Goal: Information Seeking & Learning: Learn about a topic

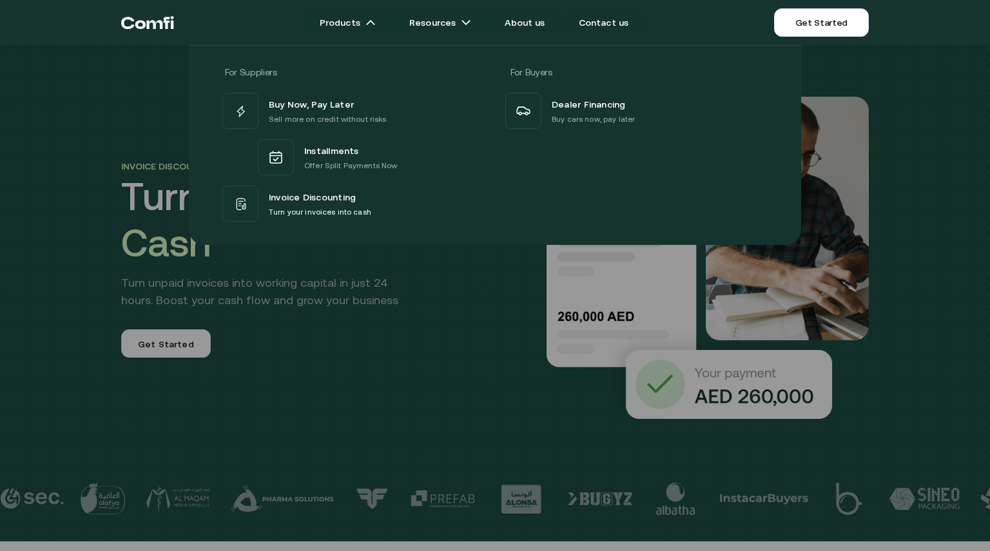
click at [364, 431] on div at bounding box center [495, 320] width 990 height 551
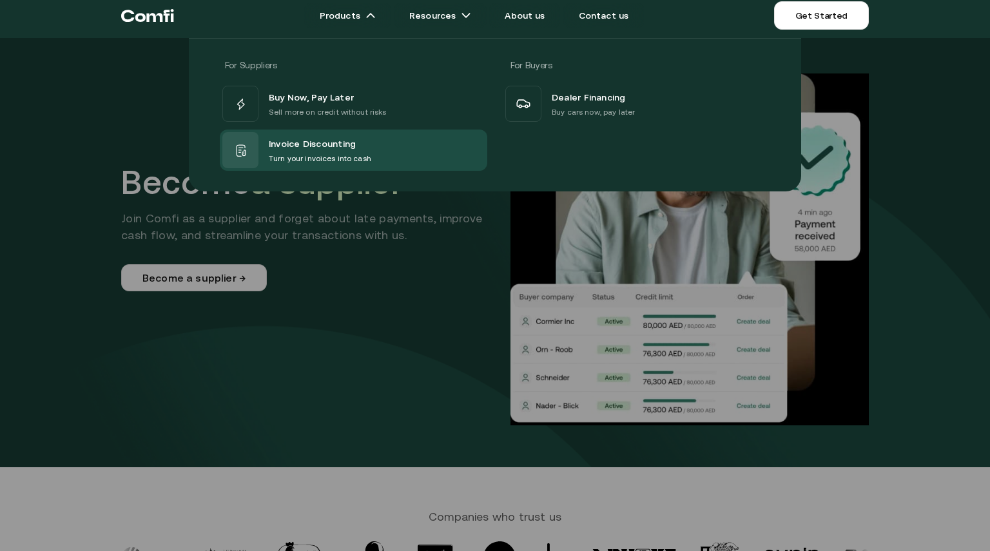
click at [50, 179] on div "For Suppliers For Buyers Buy Now, Pay Later Sell more on credit without risks I…" at bounding box center [495, 109] width 990 height 163
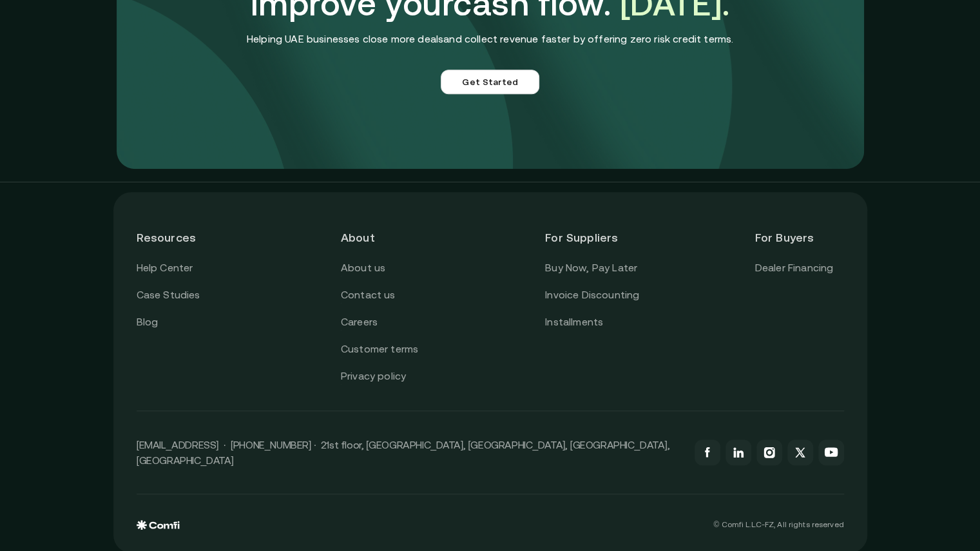
scroll to position [3340, 0]
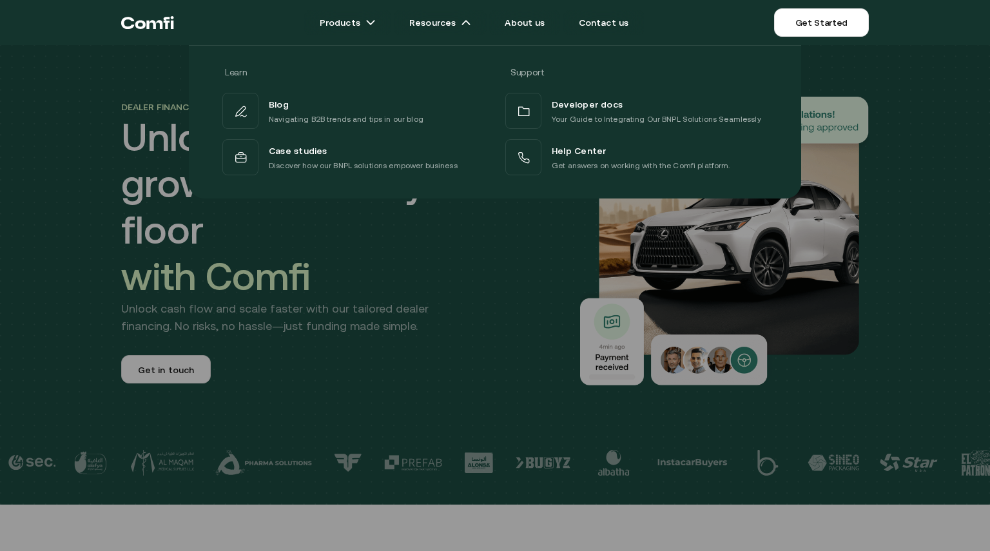
click at [382, 342] on div at bounding box center [495, 320] width 990 height 551
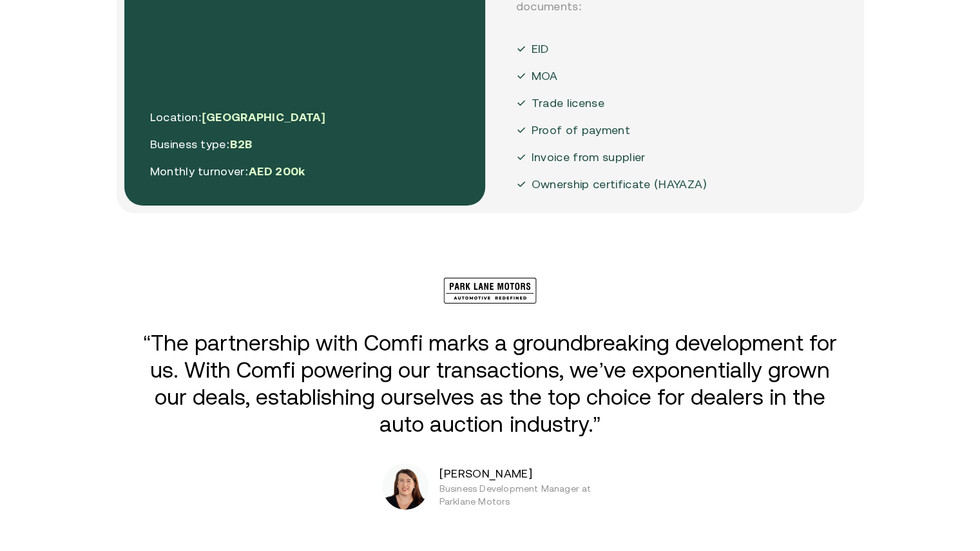
scroll to position [2451, 0]
